Goal: Transaction & Acquisition: Purchase product/service

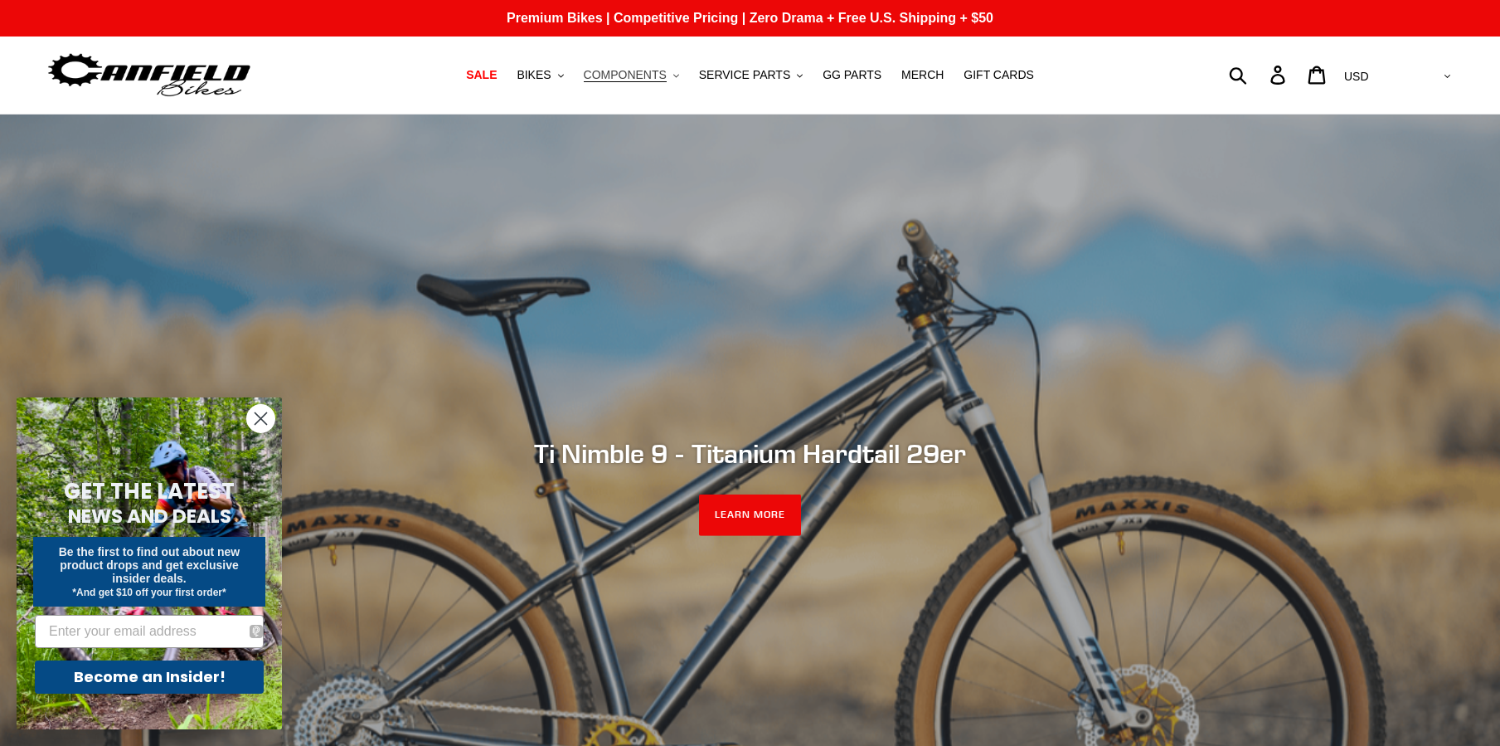
click at [688, 76] on button "COMPONENTS .cls-1{fill:#231f20}" at bounding box center [632, 75] width 112 height 22
click at [571, 77] on button "BIKES .cls-1{fill:#231f20}" at bounding box center [539, 75] width 63 height 22
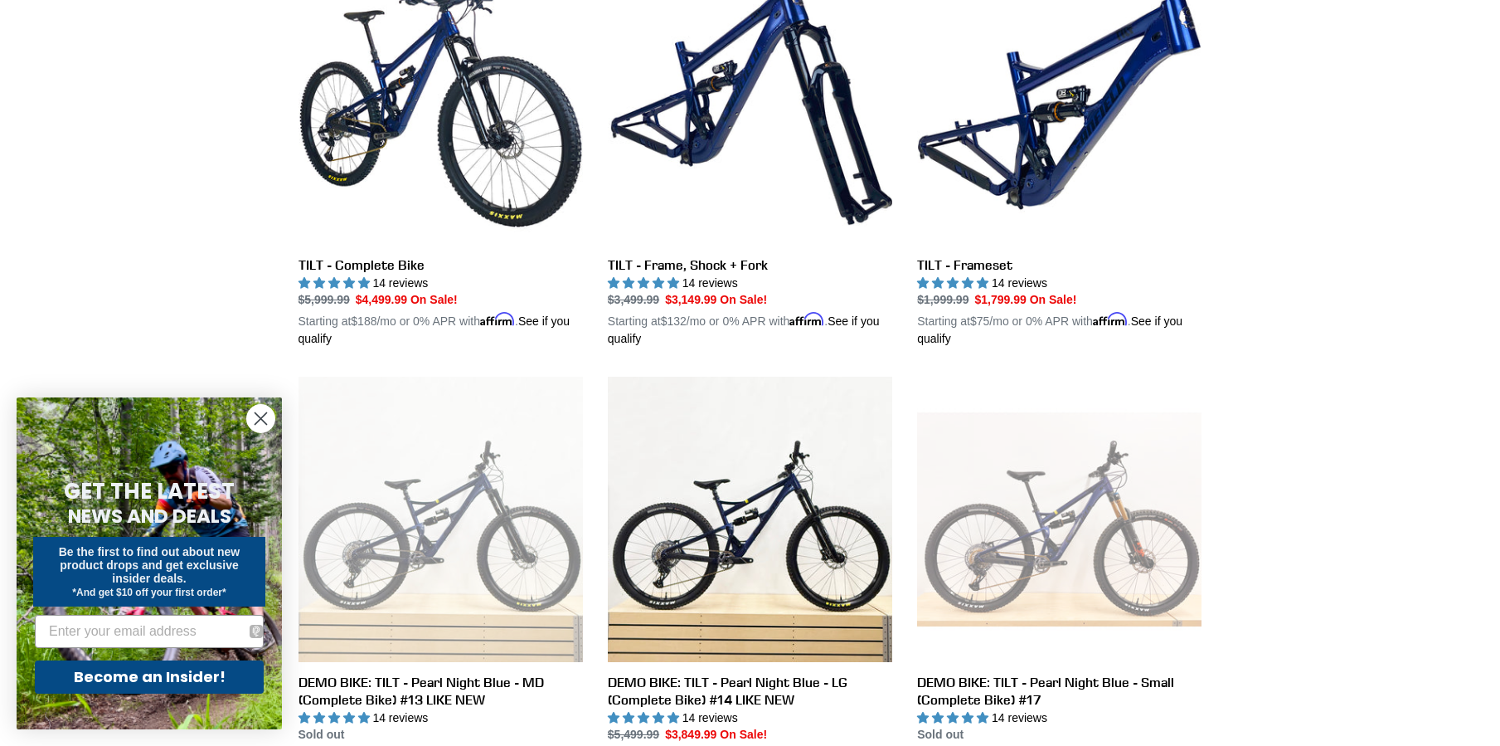
scroll to position [498, 0]
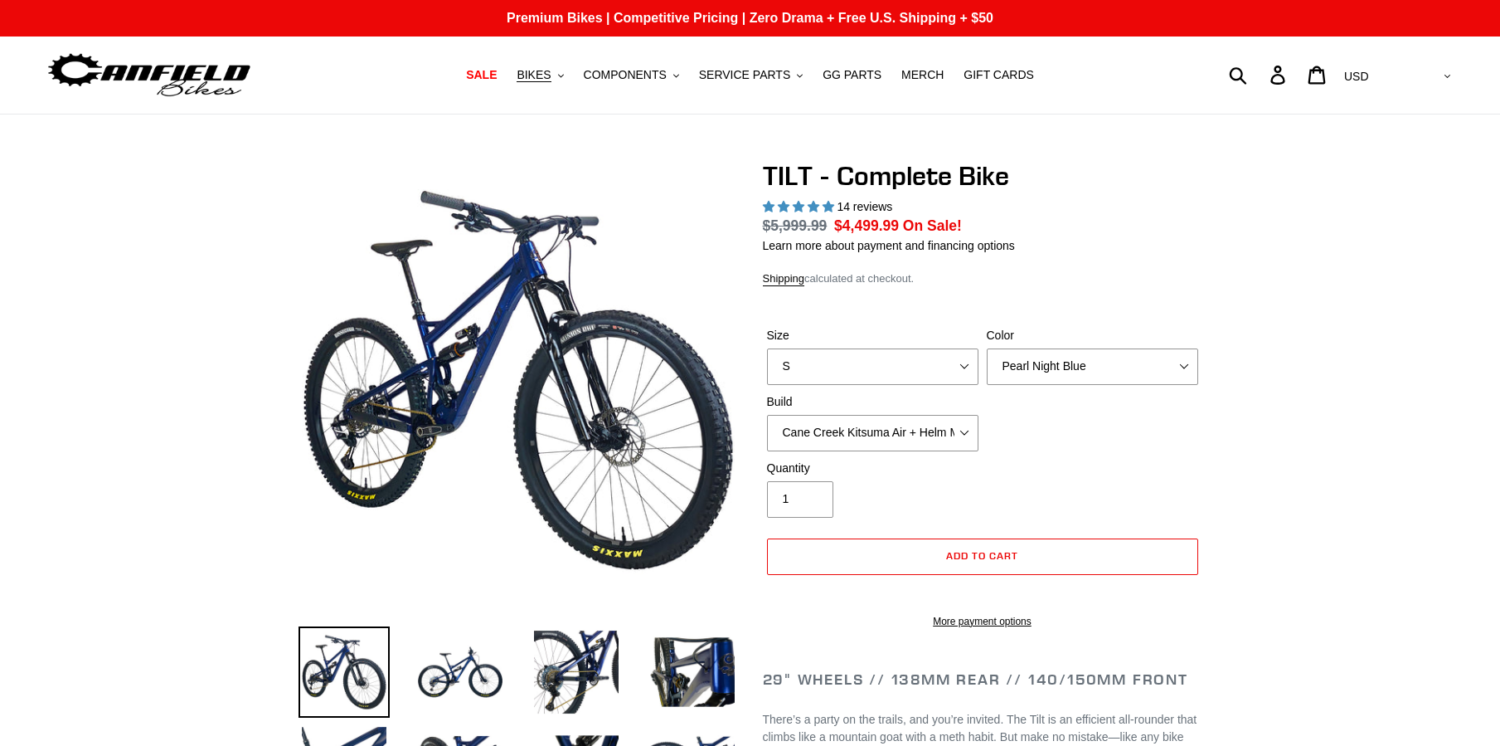
select select "highest-rating"
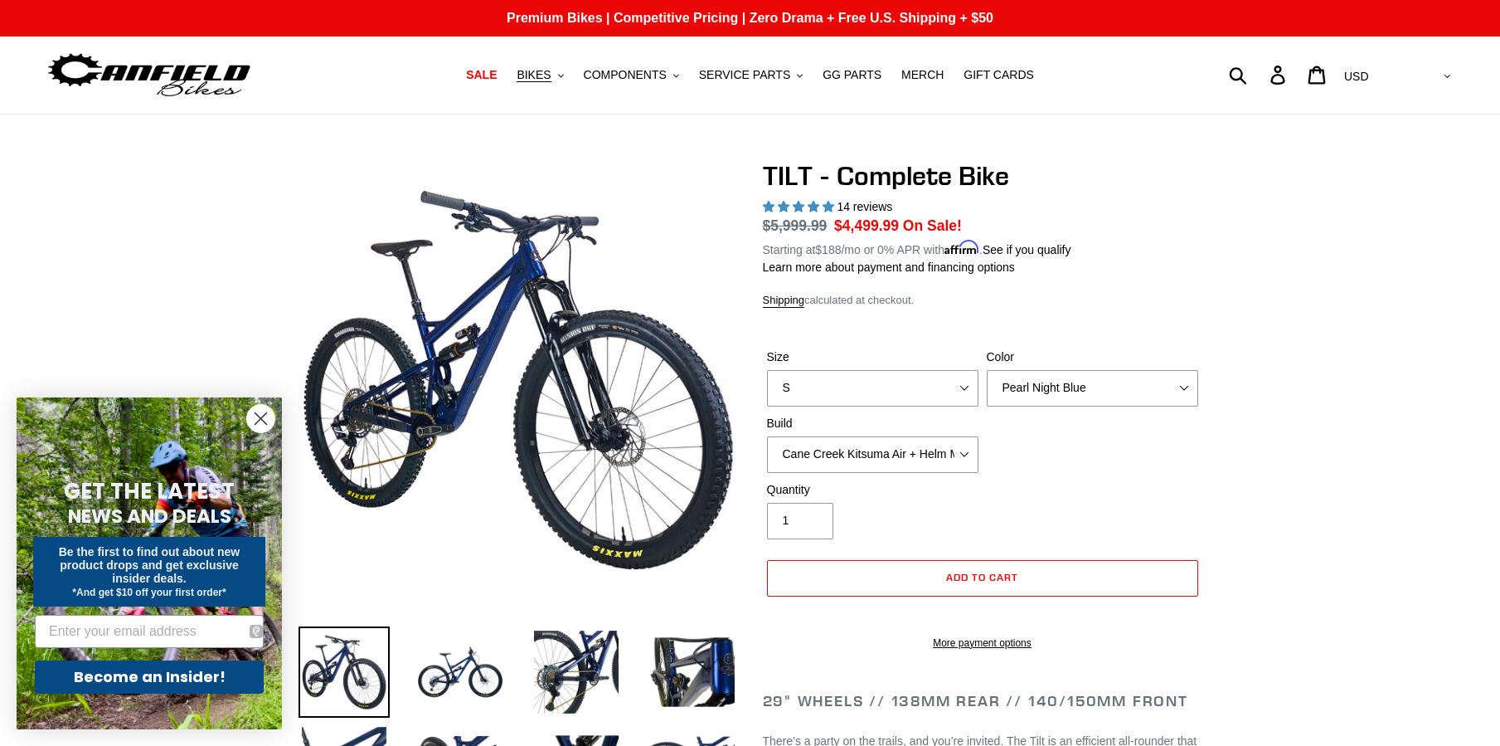
select select "L"
click at [767, 370] on select "S M L" at bounding box center [872, 388] width 211 height 36
click at [1122, 379] on select "Pearl Night Blue Stealth Silver Raw" at bounding box center [1092, 388] width 211 height 36
click at [987, 370] on select "Pearl Night Blue Stealth Silver Raw" at bounding box center [1092, 388] width 211 height 36
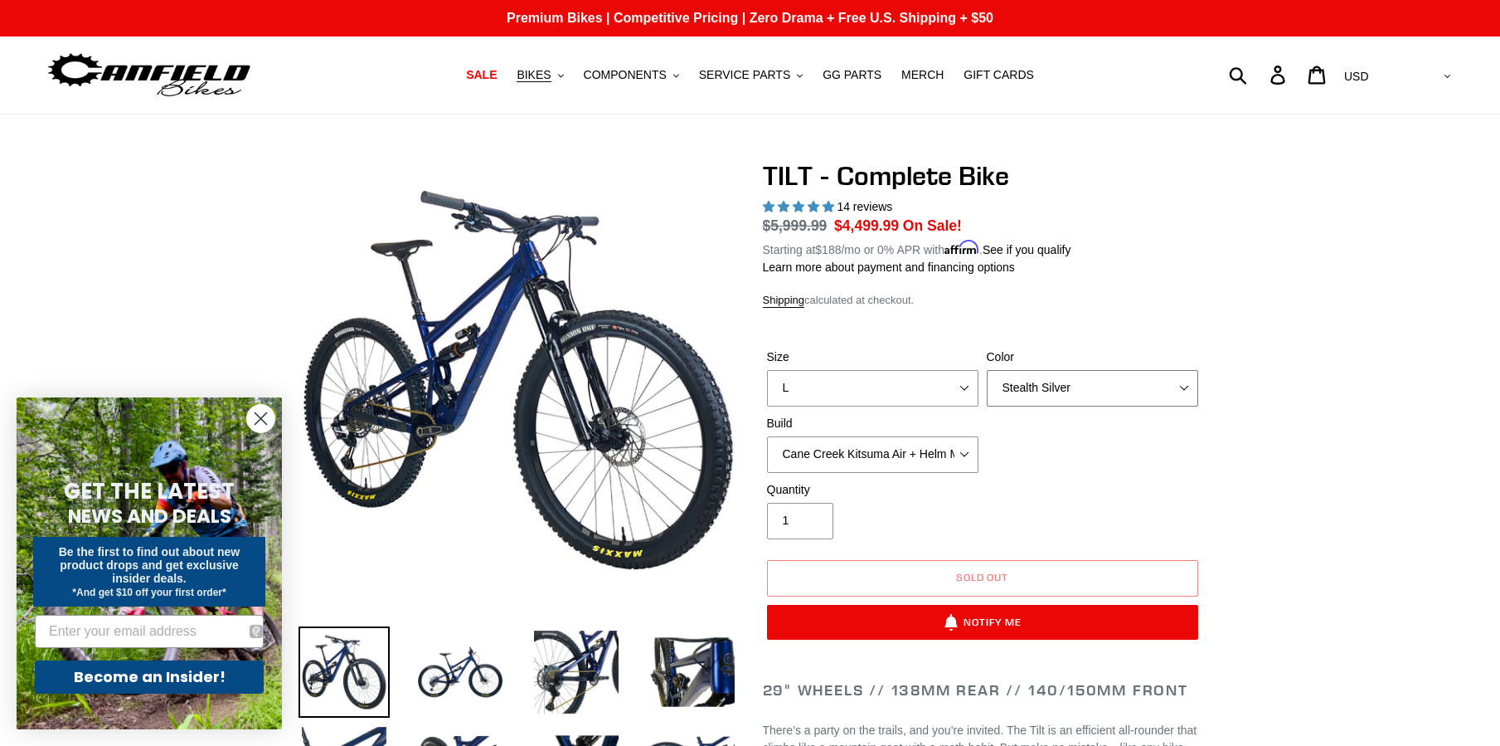
click at [1133, 381] on select "Pearl Night Blue Stealth Silver Raw" at bounding box center [1092, 388] width 211 height 36
select select "Pearl Night Blue"
click at [987, 370] on select "Pearl Night Blue Stealth Silver Raw" at bounding box center [1092, 388] width 211 height 36
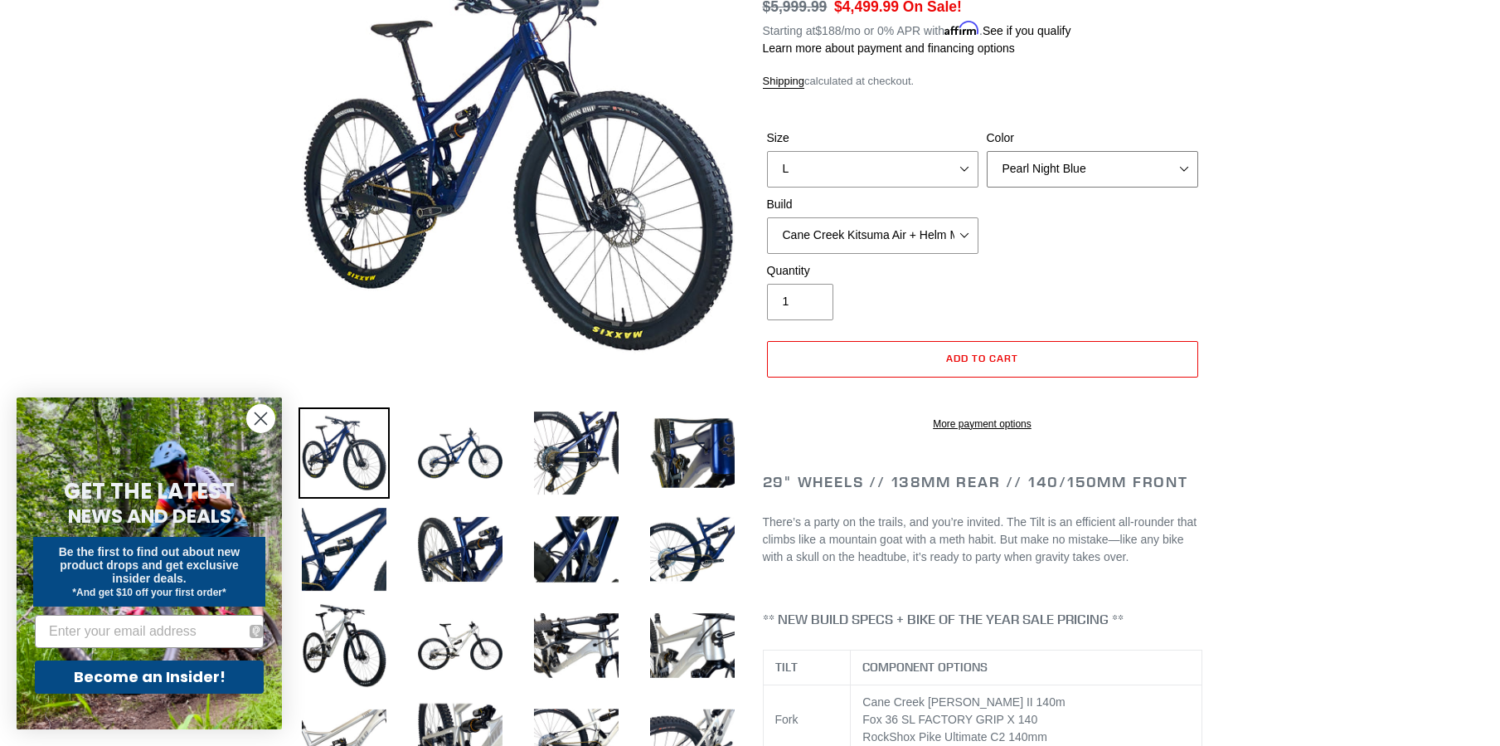
scroll to position [166, 0]
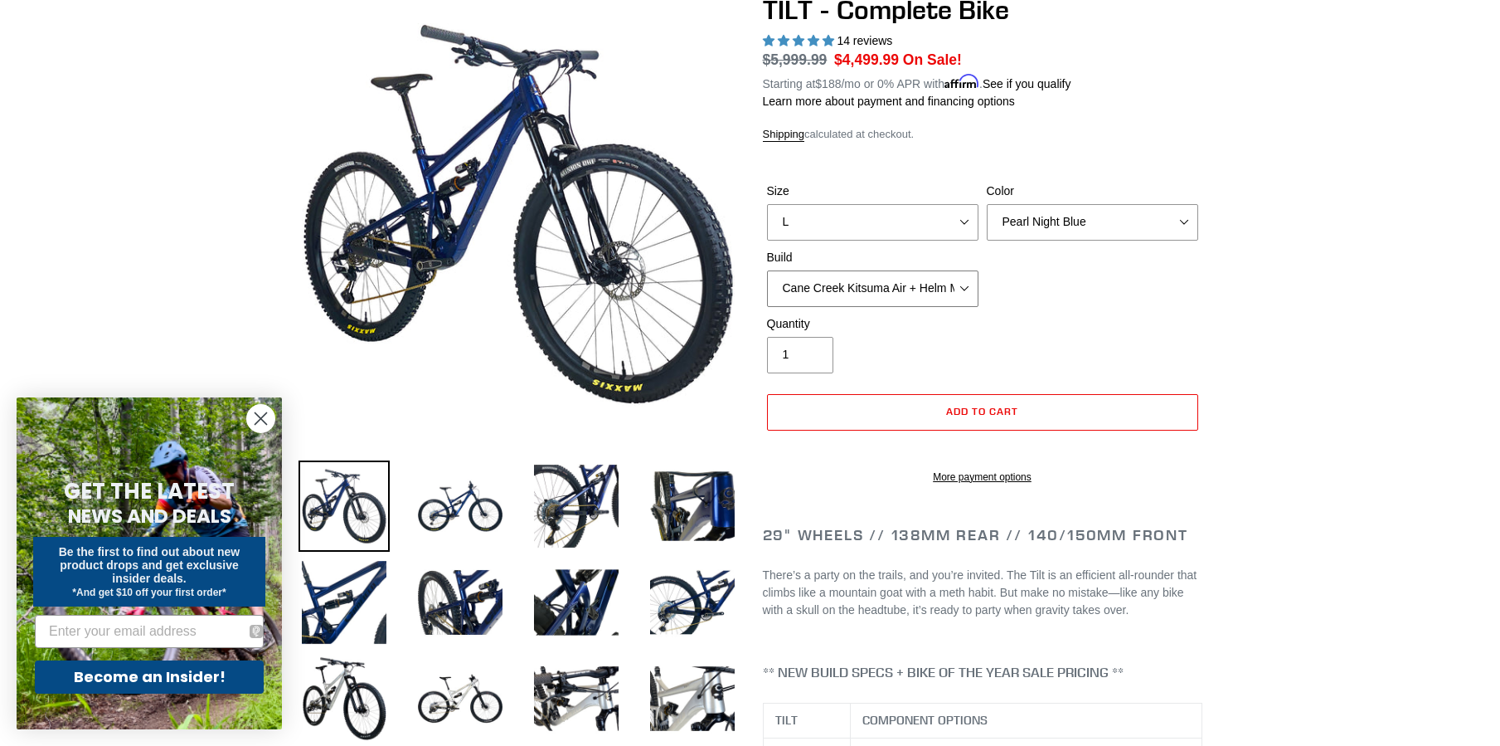
click at [946, 287] on select "Cane Creek Kitsuma Air + Helm MKII 140 + SRAM GX Cane Creek Kitsuma Air + Helm …" at bounding box center [872, 288] width 211 height 36
click at [767, 270] on select "Cane Creek Kitsuma Air + Helm MKII 140 + SRAM GX Cane Creek Kitsuma Air + Helm …" at bounding box center [872, 288] width 211 height 36
click at [965, 294] on select "Cane Creek Kitsuma Air + Helm MKII 140 + SRAM GX Cane Creek Kitsuma Air + Helm …" at bounding box center [872, 288] width 211 height 36
click at [767, 270] on select "Cane Creek Kitsuma Air + Helm MKII 140 + SRAM GX Cane Creek Kitsuma Air + Helm …" at bounding box center [872, 288] width 211 height 36
click at [961, 228] on select "S M L" at bounding box center [872, 222] width 211 height 36
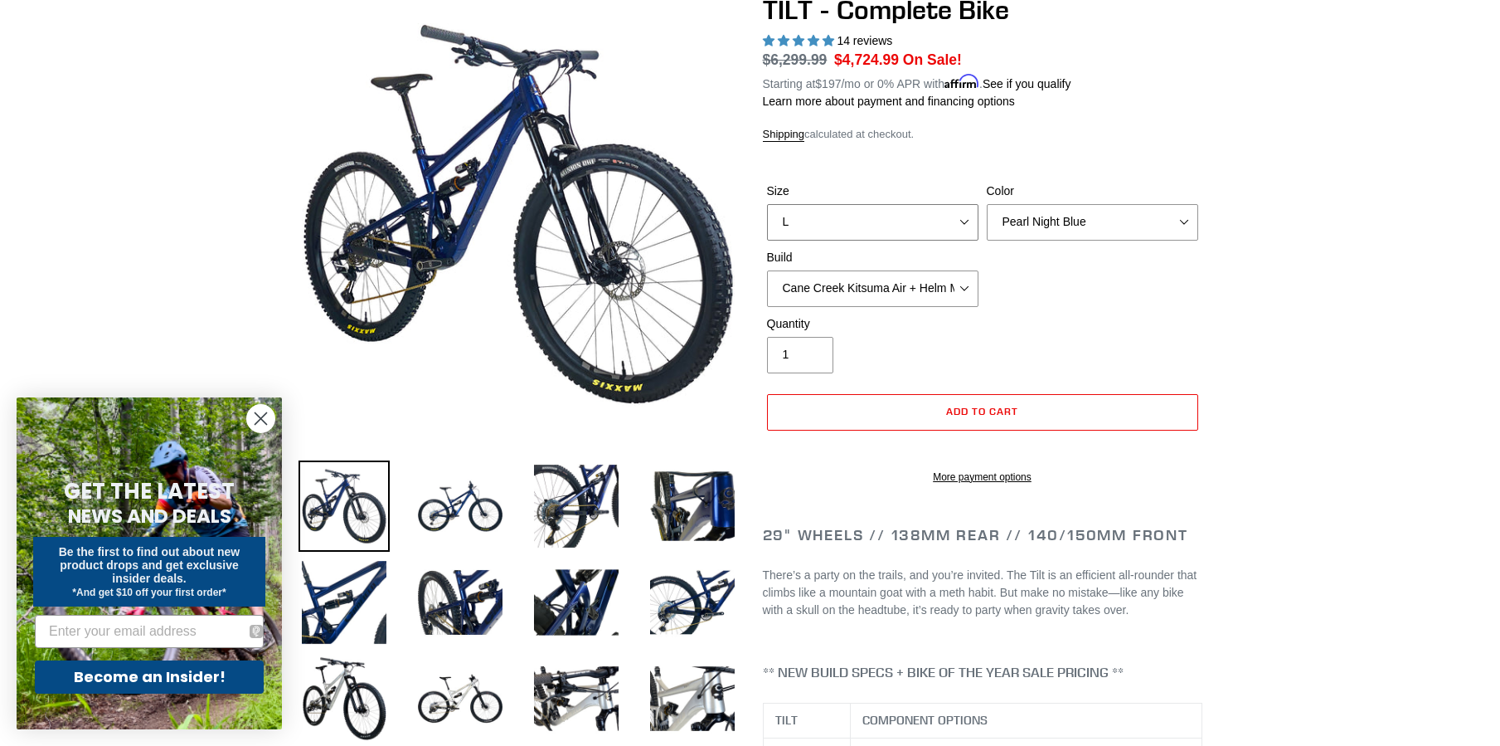
click at [961, 228] on select "S M L" at bounding box center [872, 222] width 211 height 36
click at [1096, 237] on select "Pearl Night Blue Stealth Silver Raw" at bounding box center [1092, 222] width 211 height 36
click at [967, 279] on select "Cane Creek Kitsuma Air + Helm MKII 140 + SRAM GX Cane Creek Kitsuma Air + Helm …" at bounding box center [872, 288] width 211 height 36
click at [767, 270] on select "Cane Creek Kitsuma Air + Helm MKII 140 + SRAM GX Cane Creek Kitsuma Air + Helm …" at bounding box center [872, 288] width 211 height 36
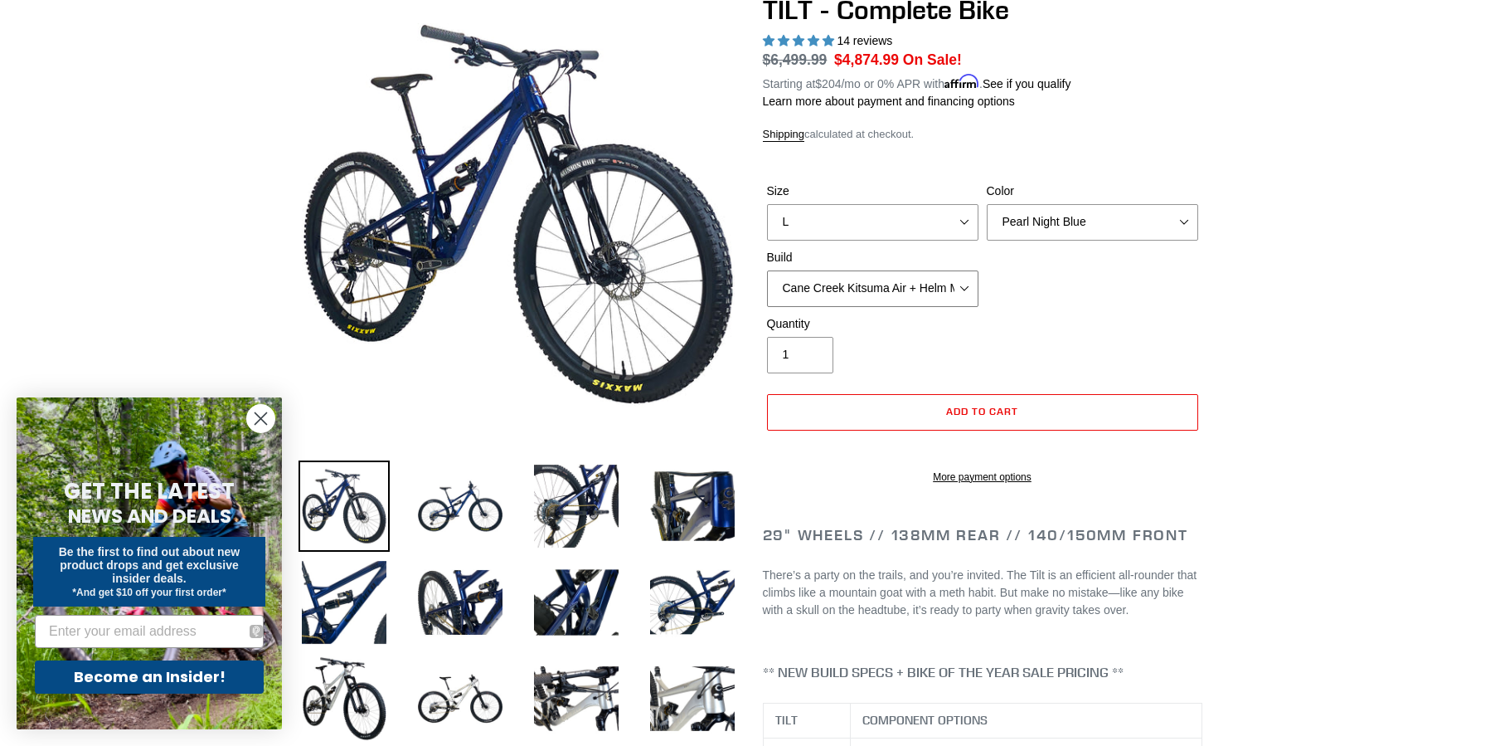
click at [971, 290] on select "Cane Creek Kitsuma Air + Helm MKII 140 + SRAM GX Cane Creek Kitsuma Air + Helm …" at bounding box center [872, 288] width 211 height 36
click at [767, 270] on select "Cane Creek Kitsuma Air + Helm MKII 140 + SRAM GX Cane Creek Kitsuma Air + Helm …" at bounding box center [872, 288] width 211 height 36
click at [971, 292] on select "Cane Creek Kitsuma Air + Helm MKII 140 + SRAM GX Cane Creek Kitsuma Air + Helm …" at bounding box center [872, 288] width 211 height 36
click at [767, 270] on select "Cane Creek Kitsuma Air + Helm MKII 140 + SRAM GX Cane Creek Kitsuma Air + Helm …" at bounding box center [872, 288] width 211 height 36
click at [952, 280] on select "Cane Creek Kitsuma Air + Helm MKII 140 + SRAM GX Cane Creek Kitsuma Air + Helm …" at bounding box center [872, 288] width 211 height 36
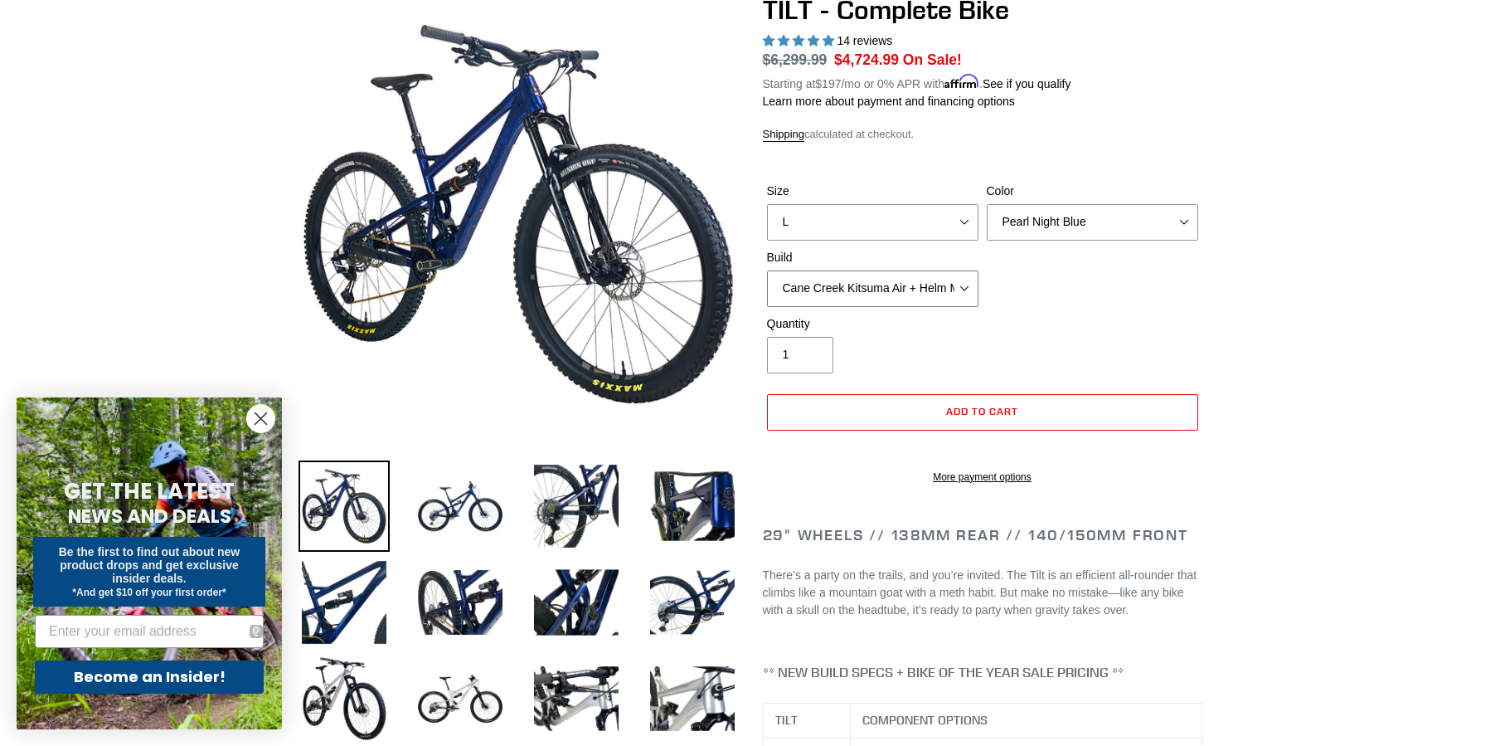
click at [767, 270] on select "Cane Creek Kitsuma Air + Helm MKII 140 + SRAM GX Cane Creek Kitsuma Air + Helm …" at bounding box center [872, 288] width 211 height 36
click at [970, 299] on select "Cane Creek Kitsuma Air + Helm MKII 140 + SRAM GX Cane Creek Kitsuma Air + Helm …" at bounding box center [872, 288] width 211 height 36
click at [767, 270] on select "Cane Creek Kitsuma Air + Helm MKII 140 + SRAM GX Cane Creek Kitsuma Air + Helm …" at bounding box center [872, 288] width 211 height 36
click at [965, 278] on select "Cane Creek Kitsuma Air + Helm MKII 140 + SRAM GX Cane Creek Kitsuma Air + Helm …" at bounding box center [872, 288] width 211 height 36
click at [767, 270] on select "Cane Creek Kitsuma Air + Helm MKII 140 + SRAM GX Cane Creek Kitsuma Air + Helm …" at bounding box center [872, 288] width 211 height 36
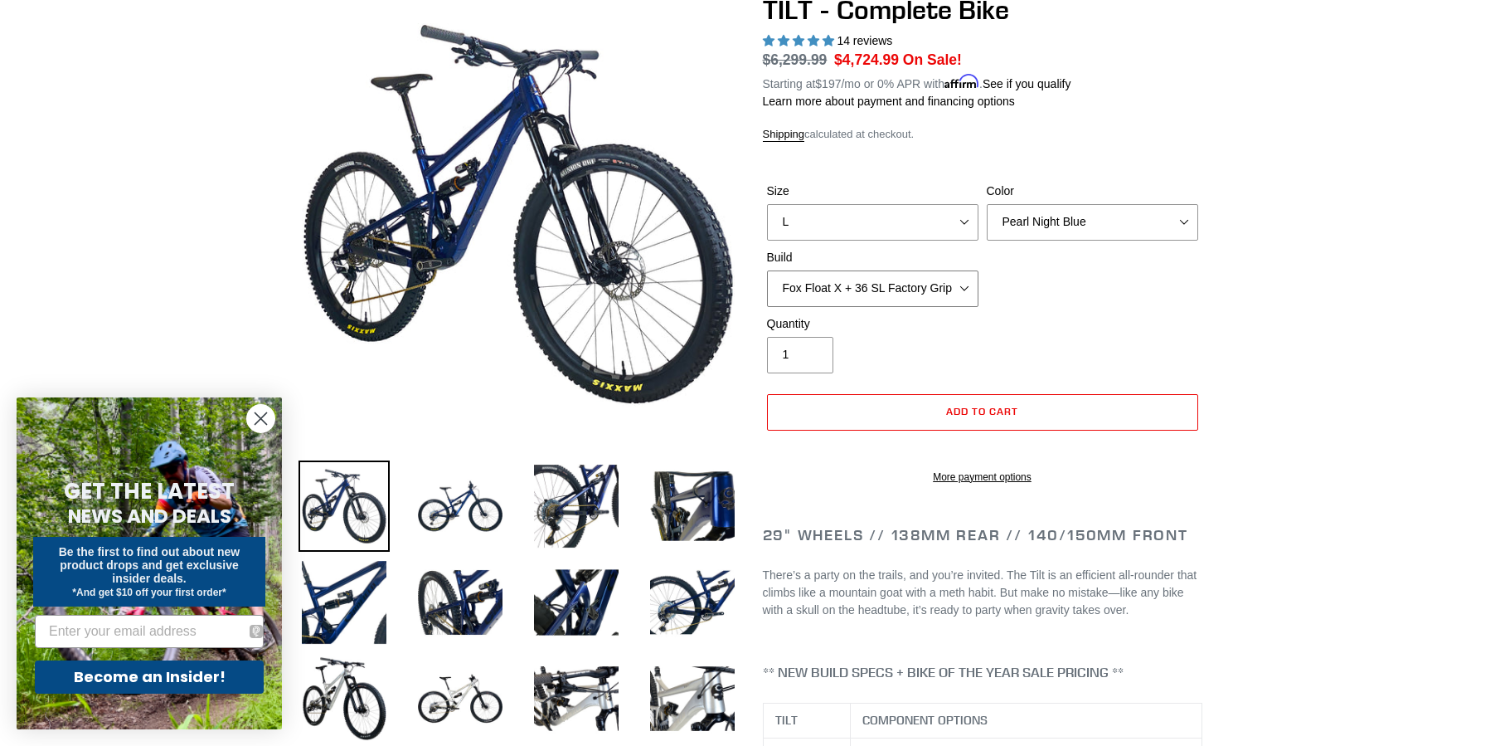
click at [974, 286] on select "Cane Creek Kitsuma Air + Helm MKII 140 + SRAM GX Cane Creek Kitsuma Air + Helm …" at bounding box center [872, 288] width 211 height 36
click at [767, 270] on select "Cane Creek Kitsuma Air + Helm MKII 140 + SRAM GX Cane Creek Kitsuma Air + Helm …" at bounding box center [872, 288] width 211 height 36
click at [971, 289] on select "Cane Creek Kitsuma Air + Helm MKII 140 + SRAM GX Cane Creek Kitsuma Air + Helm …" at bounding box center [872, 288] width 211 height 36
click at [767, 270] on select "Cane Creek Kitsuma Air + Helm MKII 140 + SRAM GX Cane Creek Kitsuma Air + Helm …" at bounding box center [872, 288] width 211 height 36
click at [971, 290] on select "Cane Creek Kitsuma Air + Helm MKII 140 + SRAM GX Cane Creek Kitsuma Air + Helm …" at bounding box center [872, 288] width 211 height 36
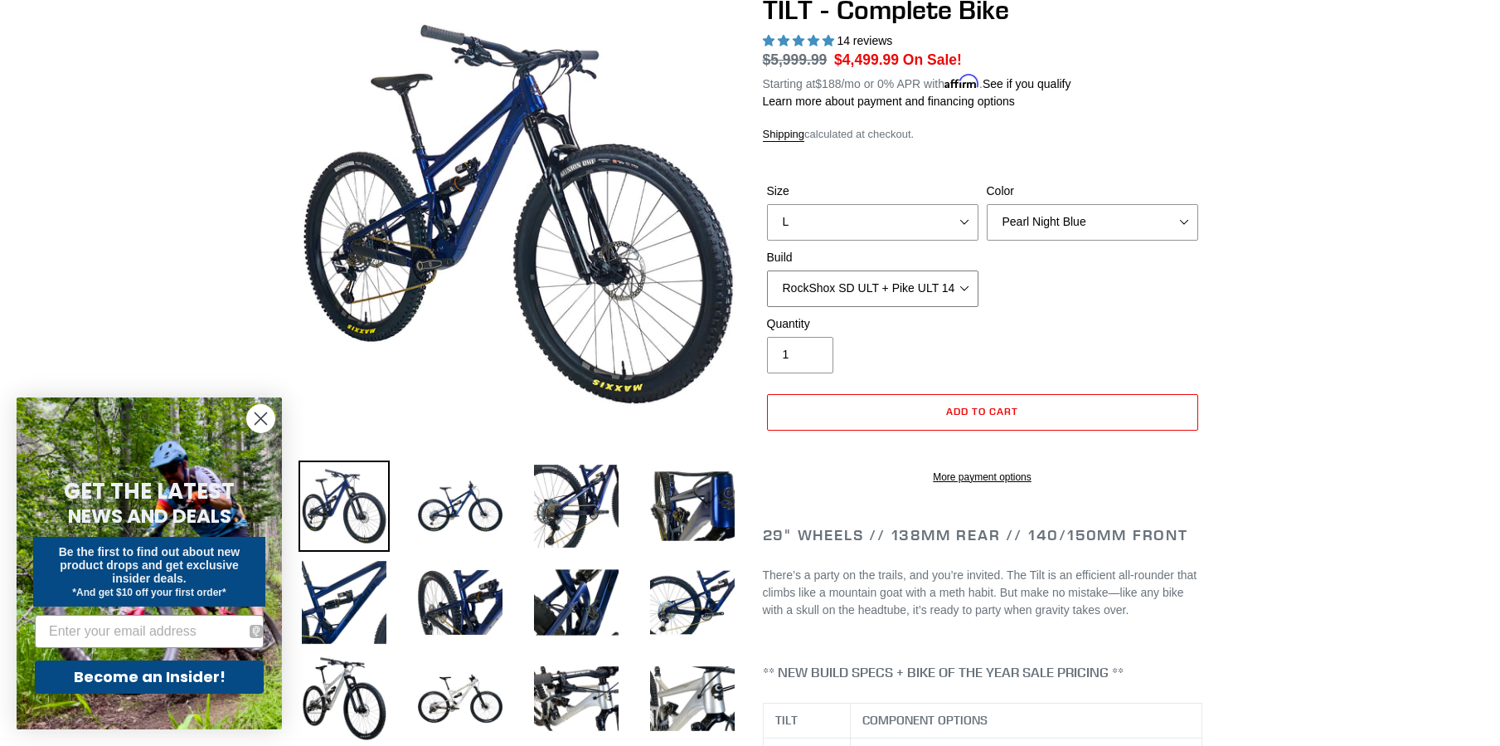
click at [767, 270] on select "Cane Creek Kitsuma Air + Helm MKII 140 + SRAM GX Cane Creek Kitsuma Air + Helm …" at bounding box center [872, 288] width 211 height 36
click at [947, 275] on select "Cane Creek Kitsuma Air + Helm MKII 140 + SRAM GX Cane Creek Kitsuma Air + Helm …" at bounding box center [872, 288] width 211 height 36
select select "Cane Creek Kitsuma Air + Helm MKII 140 + SRAM GX"
click at [767, 270] on select "Cane Creek Kitsuma Air + Helm MKII 140 + SRAM GX Cane Creek Kitsuma Air + Helm …" at bounding box center [872, 288] width 211 height 36
